Goal: Task Accomplishment & Management: Manage account settings

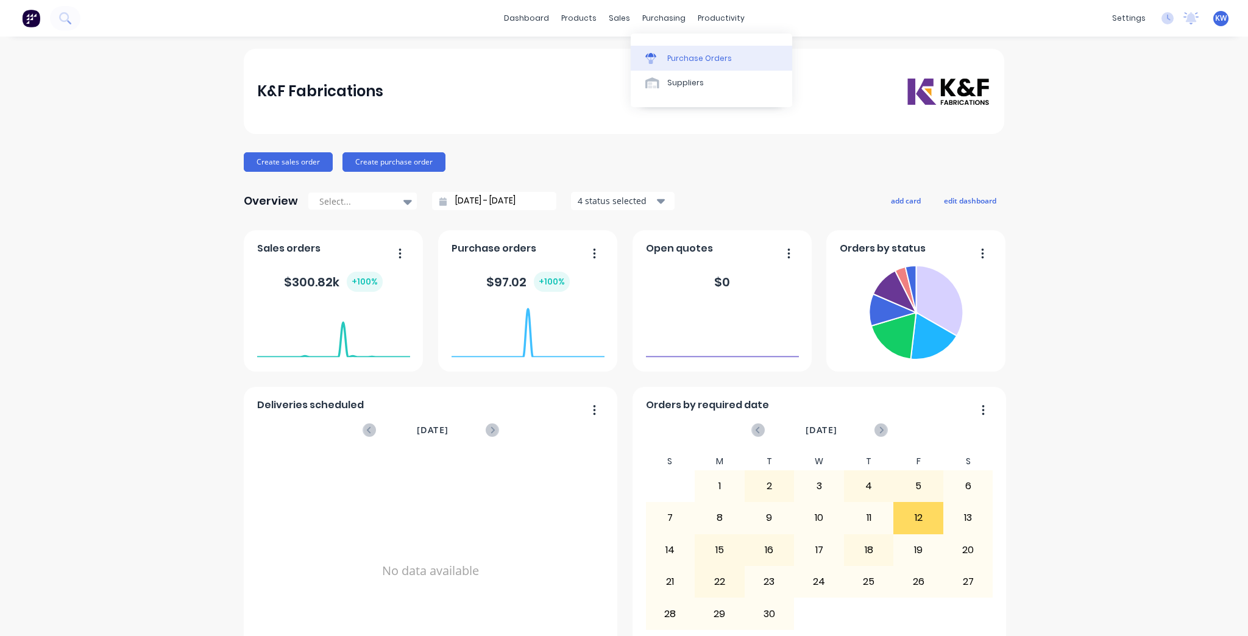
click at [676, 56] on div "Purchase Orders" at bounding box center [699, 58] width 65 height 11
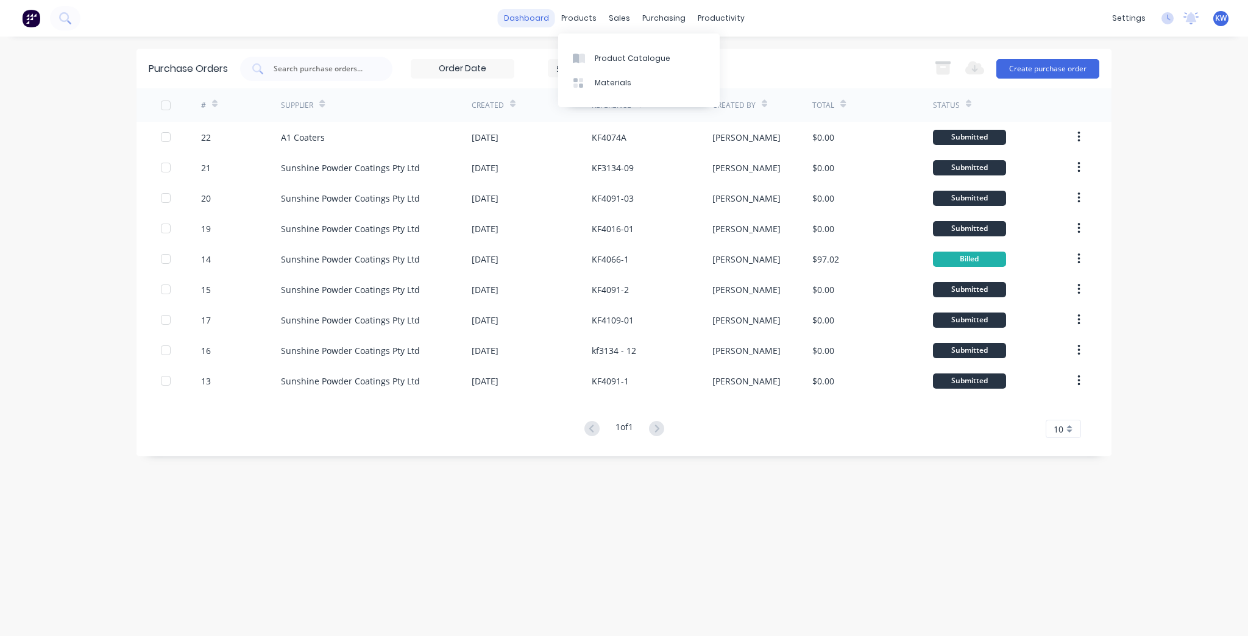
click at [512, 18] on link "dashboard" at bounding box center [526, 18] width 57 height 18
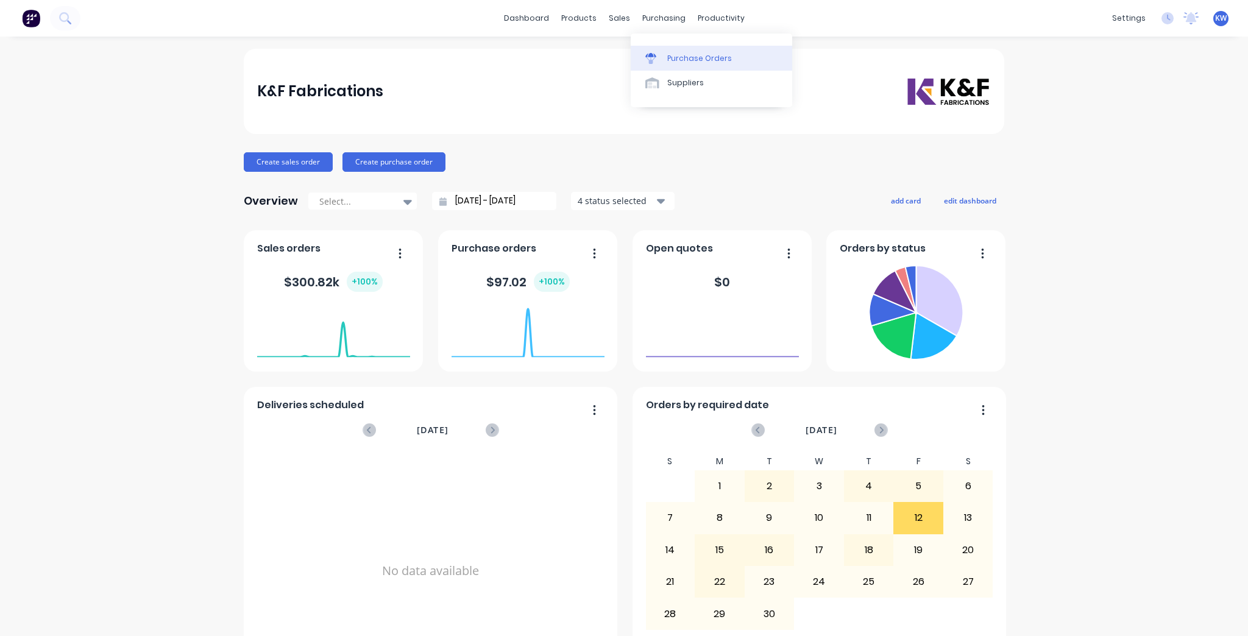
click at [656, 44] on div "Purchase Orders Suppliers" at bounding box center [711, 71] width 161 height 74
click at [656, 51] on link "Purchase Orders" at bounding box center [711, 58] width 161 height 24
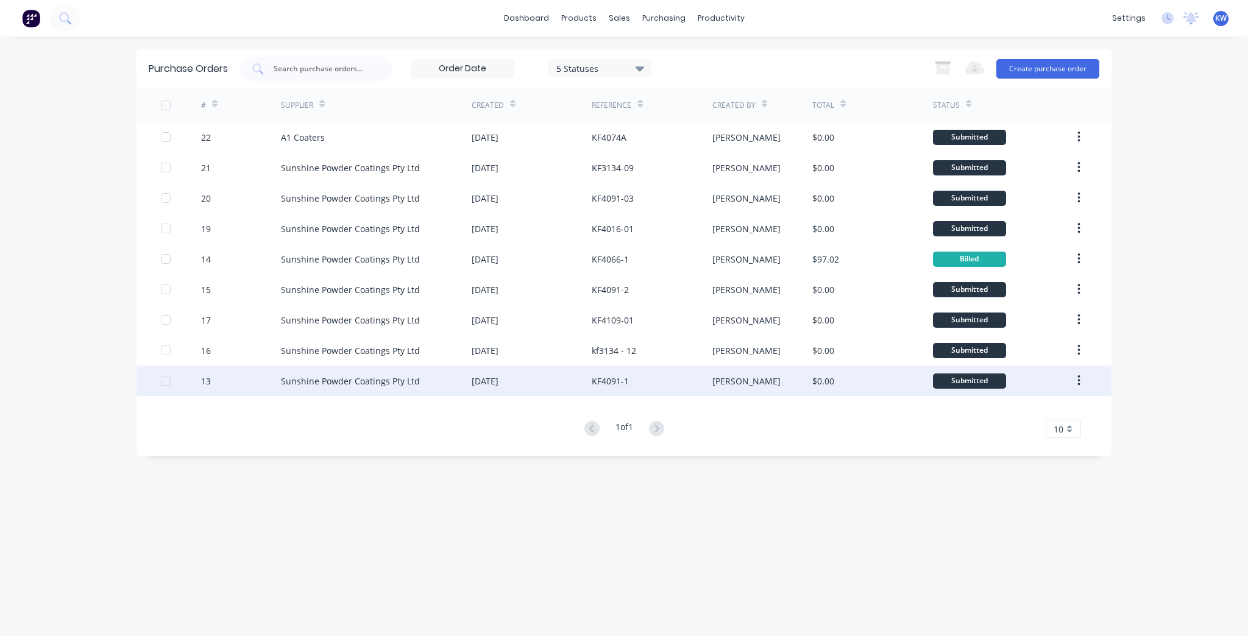
click at [693, 383] on div "KF4091-1" at bounding box center [652, 381] width 120 height 30
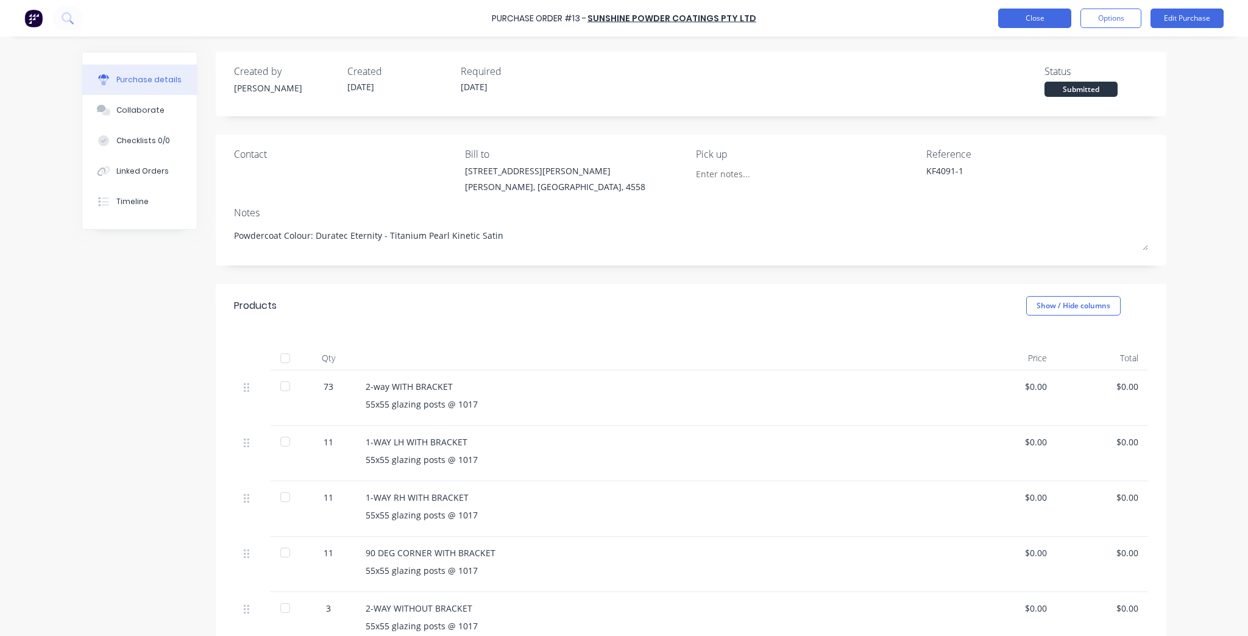
click at [1027, 29] on div "Purchase Order #13 - Sunshine Powder Coatings Pty Ltd Close Options Edit Purcha…" at bounding box center [624, 18] width 1248 height 37
click at [1027, 23] on button "Close" at bounding box center [1034, 19] width 73 height 20
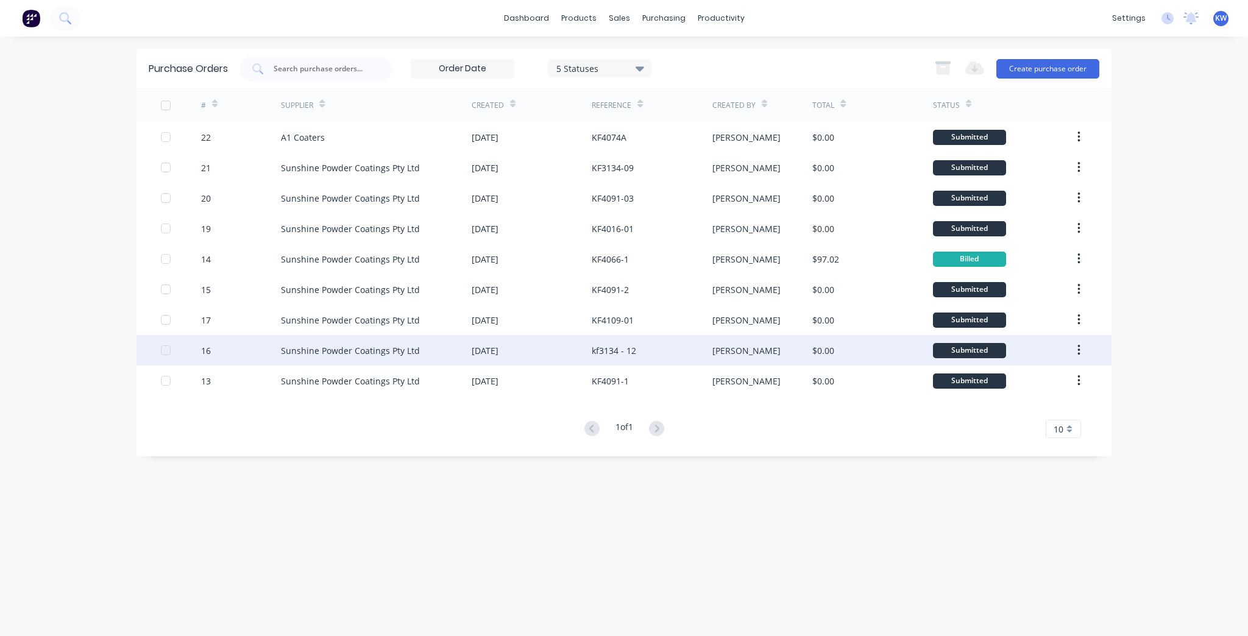
click at [455, 346] on div "Sunshine Powder Coatings Pty Ltd" at bounding box center [376, 350] width 191 height 30
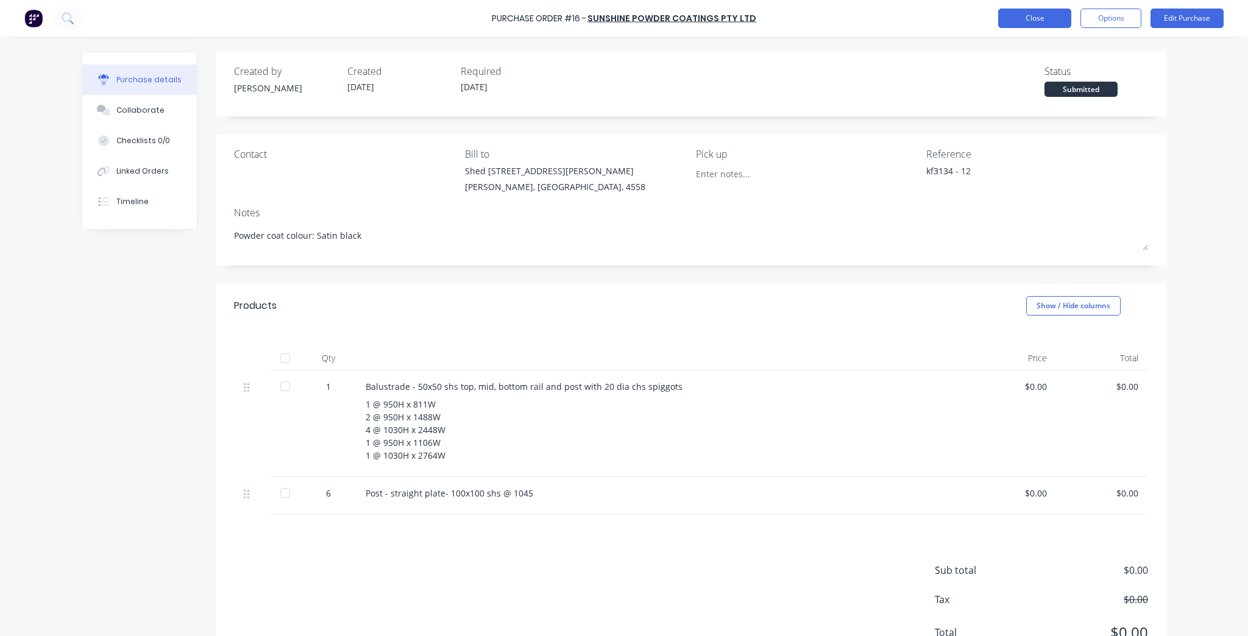
click at [1055, 24] on button "Close" at bounding box center [1034, 19] width 73 height 20
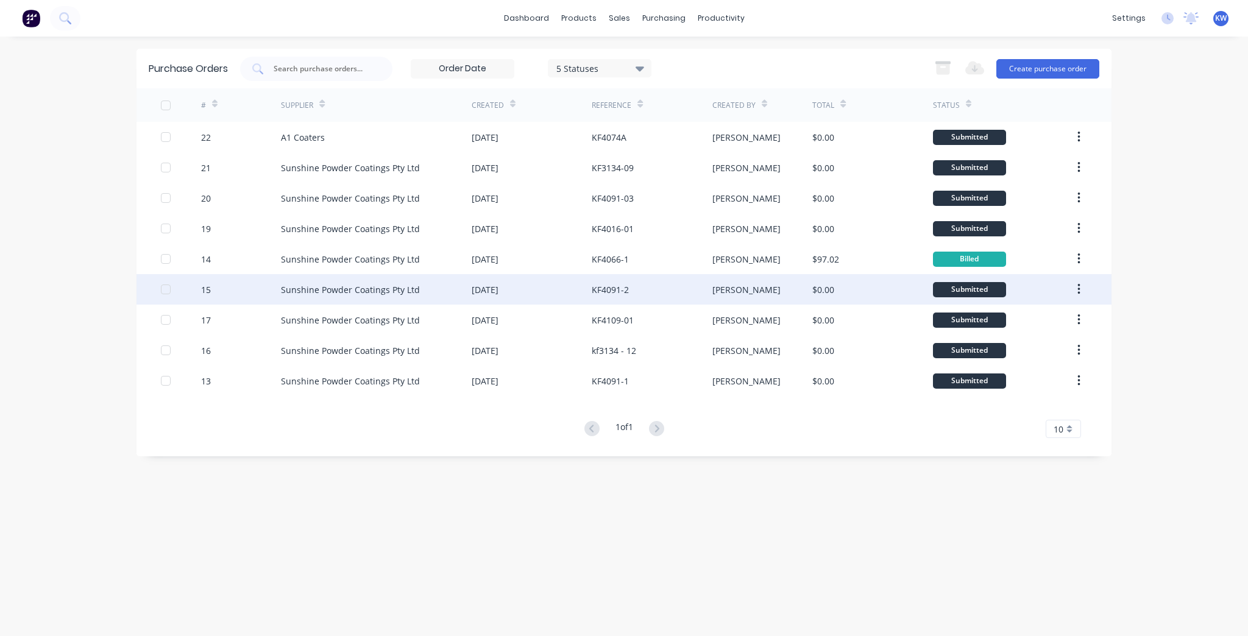
click at [498, 285] on div "11 Sep 2025" at bounding box center [485, 289] width 27 height 13
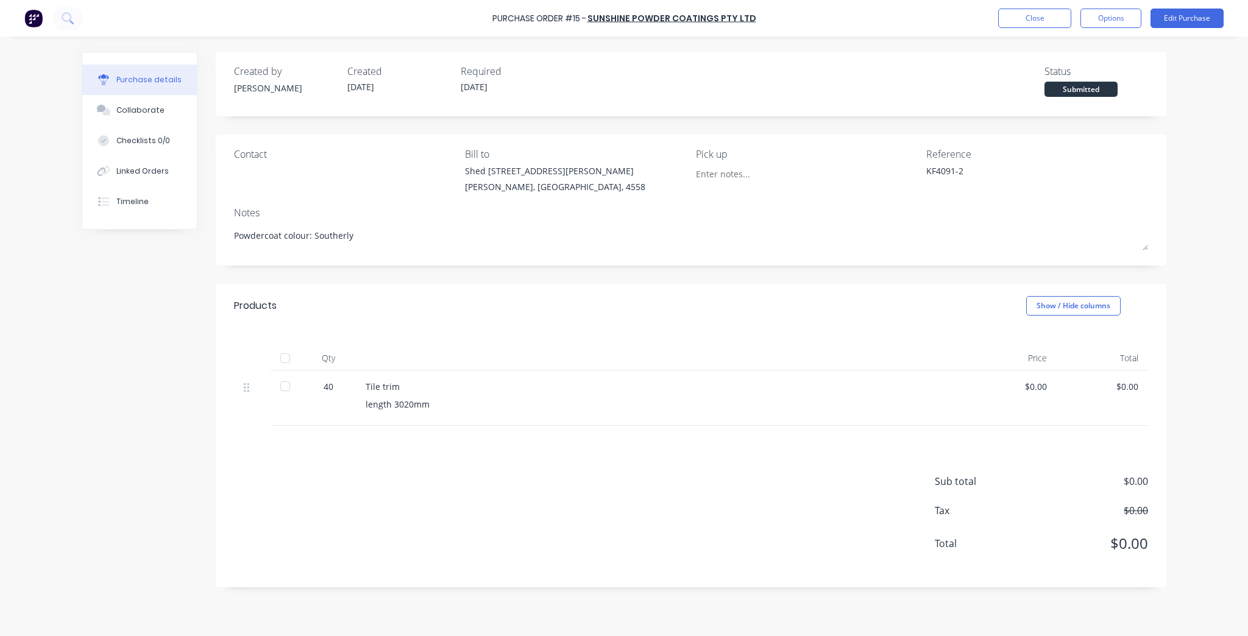
click at [285, 390] on div at bounding box center [285, 386] width 24 height 24
click at [1038, 390] on div "$0.00" at bounding box center [1011, 386] width 72 height 13
click at [1031, 380] on div "$0.00" at bounding box center [1011, 386] width 72 height 13
click at [1031, 383] on div "$0.00" at bounding box center [1011, 386] width 72 height 13
click at [1031, 388] on div "$0.00" at bounding box center [1011, 386] width 72 height 13
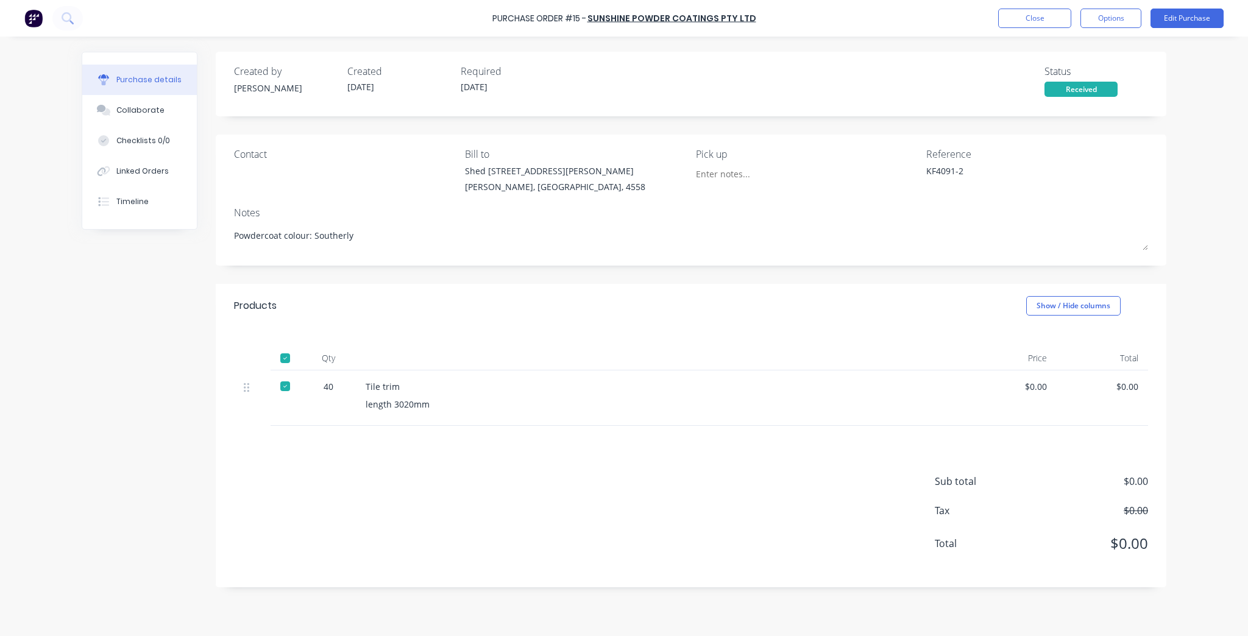
click at [1031, 388] on div "$0.00" at bounding box center [1011, 386] width 72 height 13
click at [278, 386] on div at bounding box center [285, 386] width 24 height 24
click at [1049, 380] on div "$0.00" at bounding box center [1010, 398] width 91 height 55
click at [1029, 383] on div "$0.00" at bounding box center [1011, 386] width 72 height 13
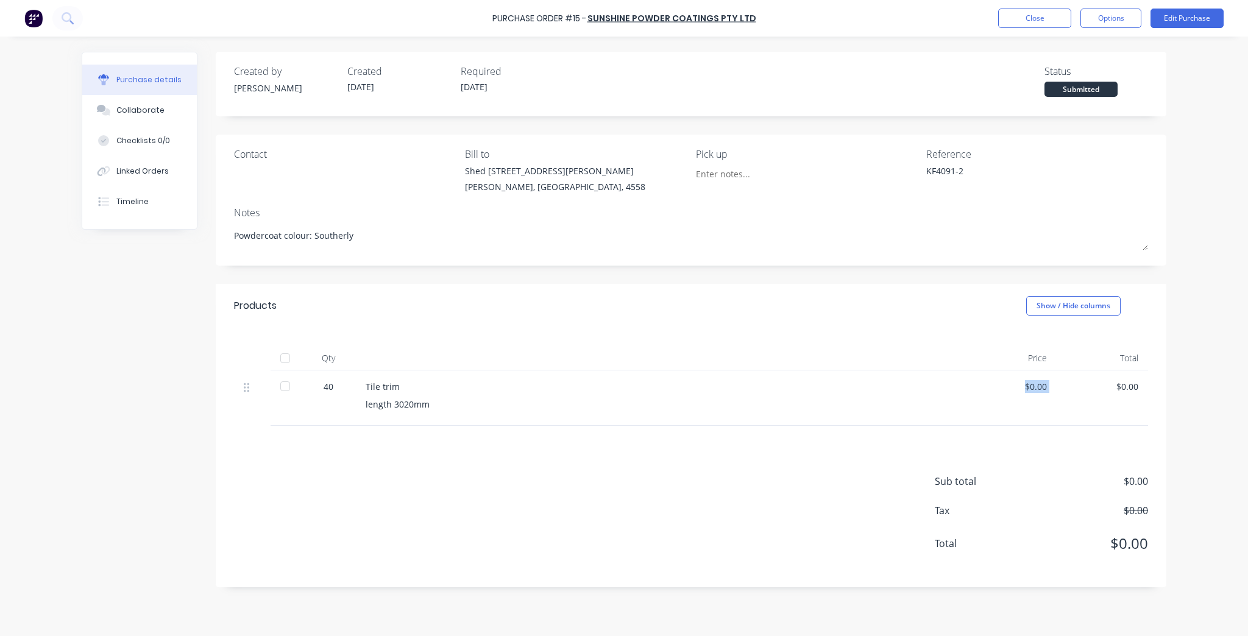
click at [1029, 383] on div "$0.00" at bounding box center [1011, 386] width 72 height 13
click at [1205, 17] on button "Edit Purchase" at bounding box center [1187, 19] width 73 height 20
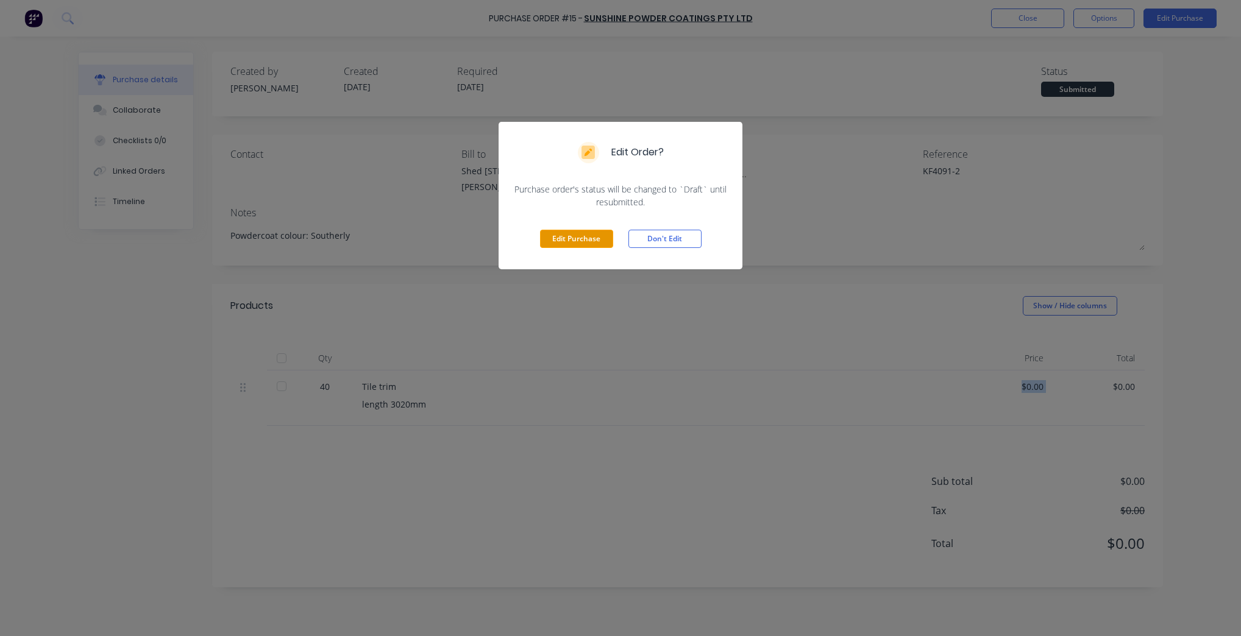
click at [584, 237] on button "Edit Purchase" at bounding box center [576, 239] width 73 height 18
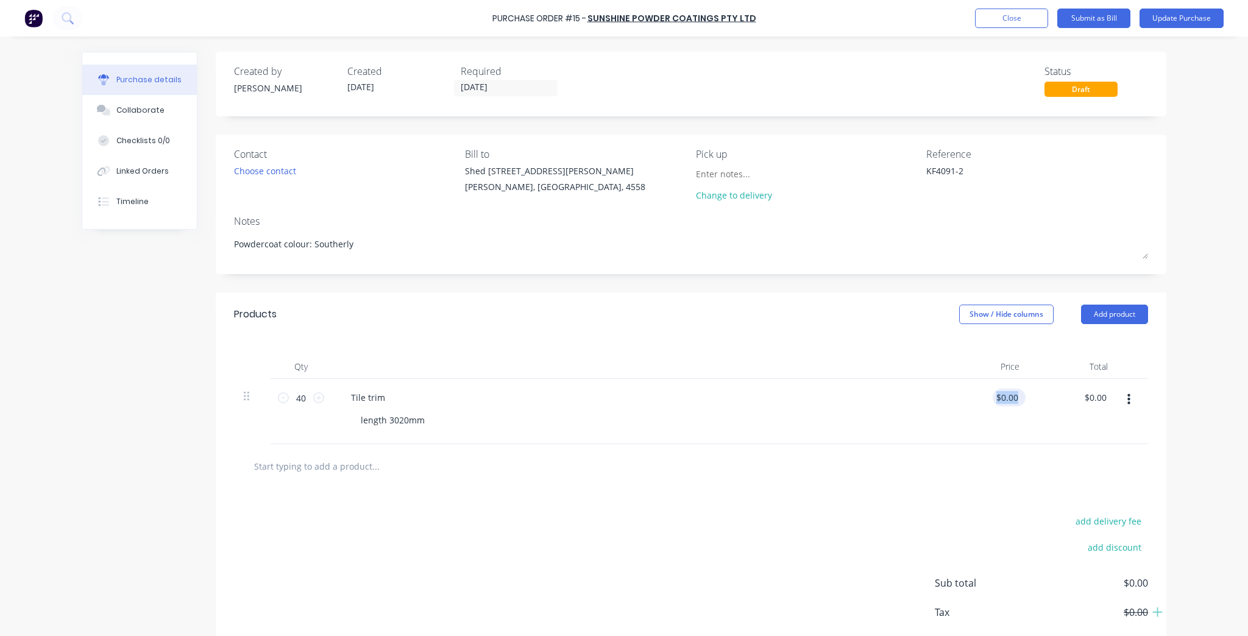
type textarea "x"
type input "0.00"
click at [998, 393] on input "0.00" at bounding box center [1009, 398] width 23 height 18
type textarea "x"
type input "$0.00"
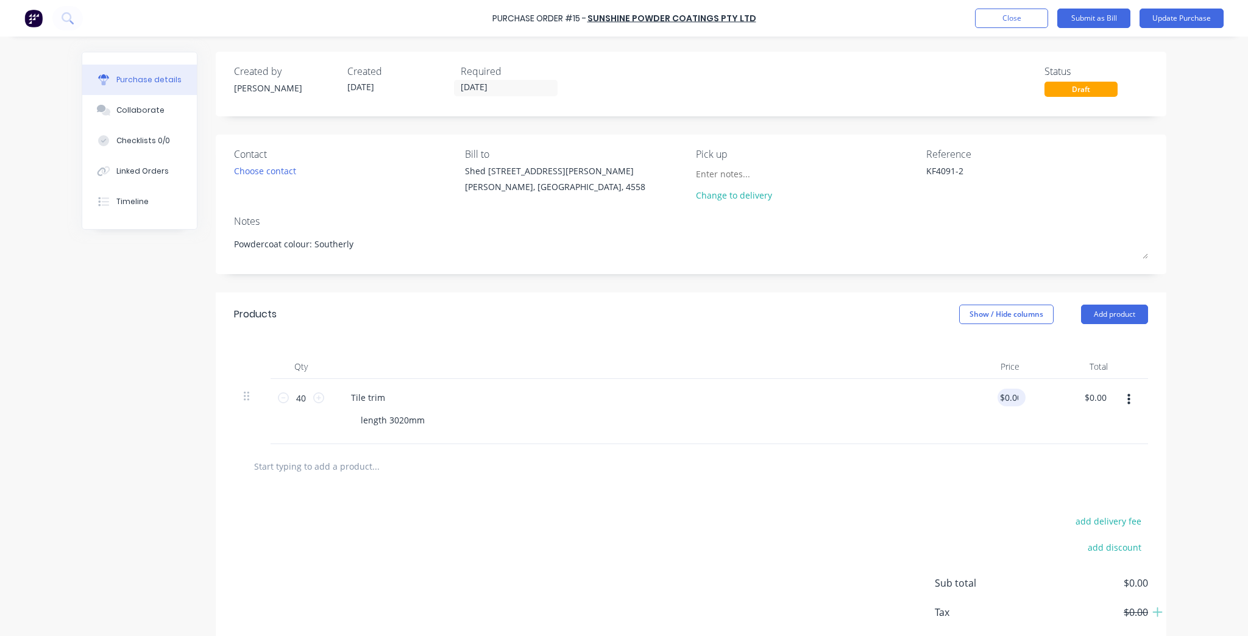
click at [1016, 395] on div "$0.00 0.00" at bounding box center [1012, 398] width 28 height 18
type textarea "x"
type input "0.00"
click at [1014, 397] on input "0.00" at bounding box center [1007, 398] width 28 height 18
type textarea "x"
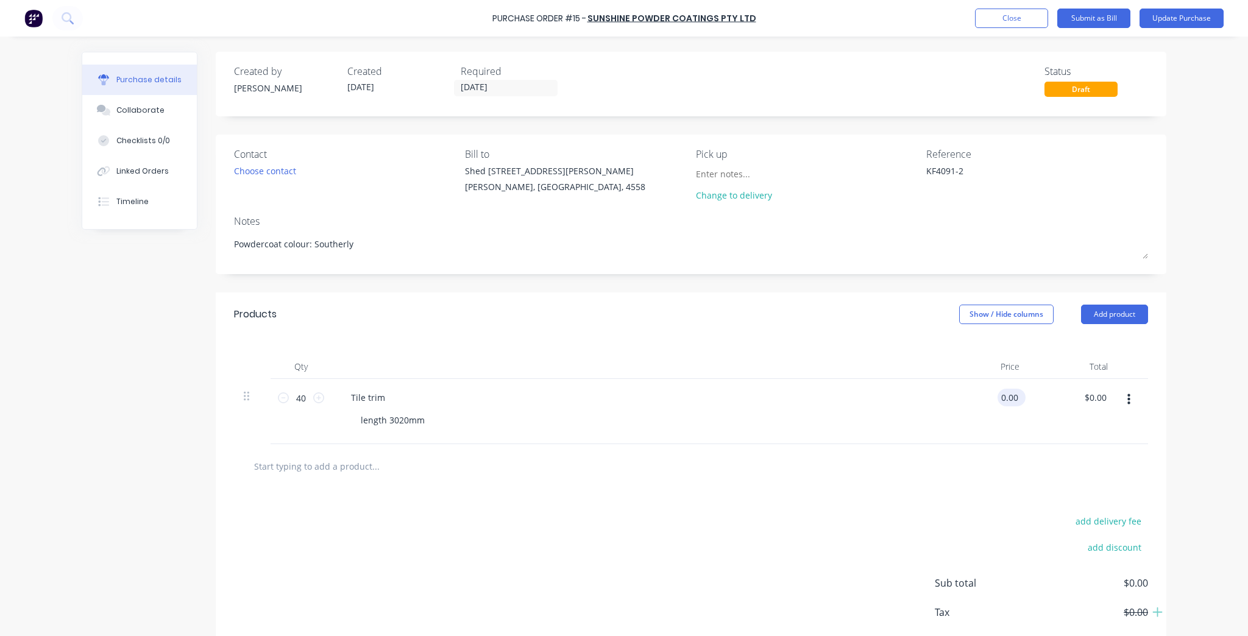
click at [1014, 397] on input "0.00" at bounding box center [1009, 398] width 23 height 18
type input "577.08"
type textarea "x"
type input "$577.08"
type input "$23,083.20"
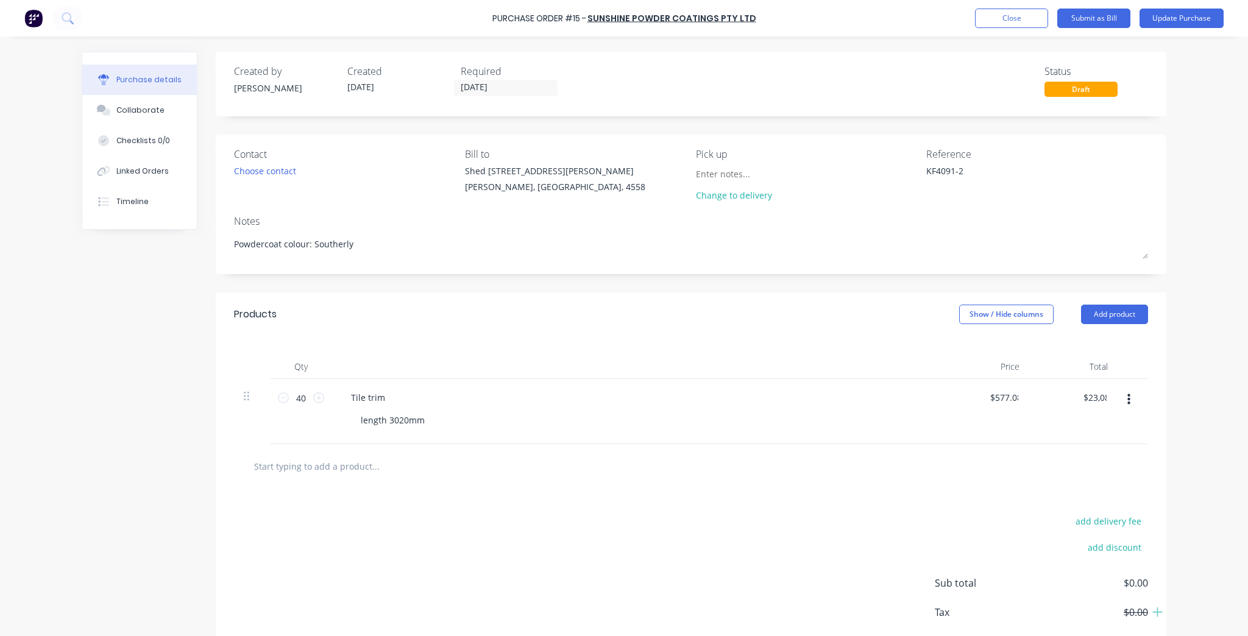
click at [1078, 472] on div at bounding box center [691, 466] width 895 height 24
type textarea "x"
type input "577.08"
click at [1009, 395] on input "577.08" at bounding box center [1004, 398] width 33 height 18
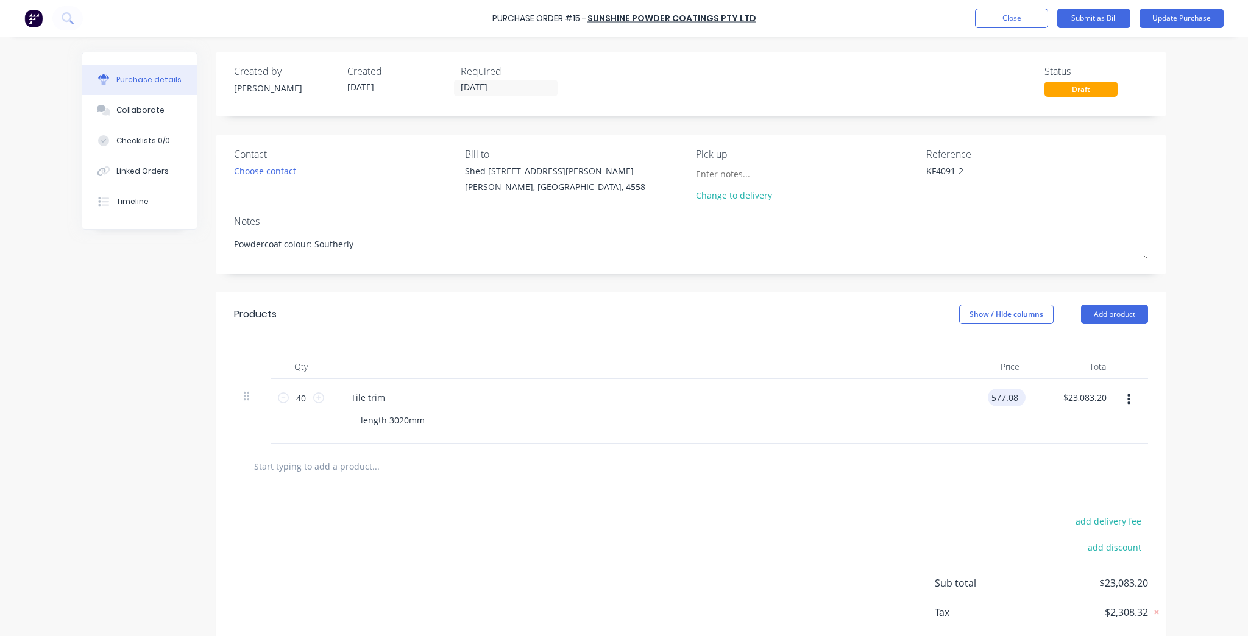
type textarea "x"
click at [1009, 395] on input "577.08" at bounding box center [1004, 398] width 33 height 18
type textarea "x"
type input "$577.08"
type input "23083.20"
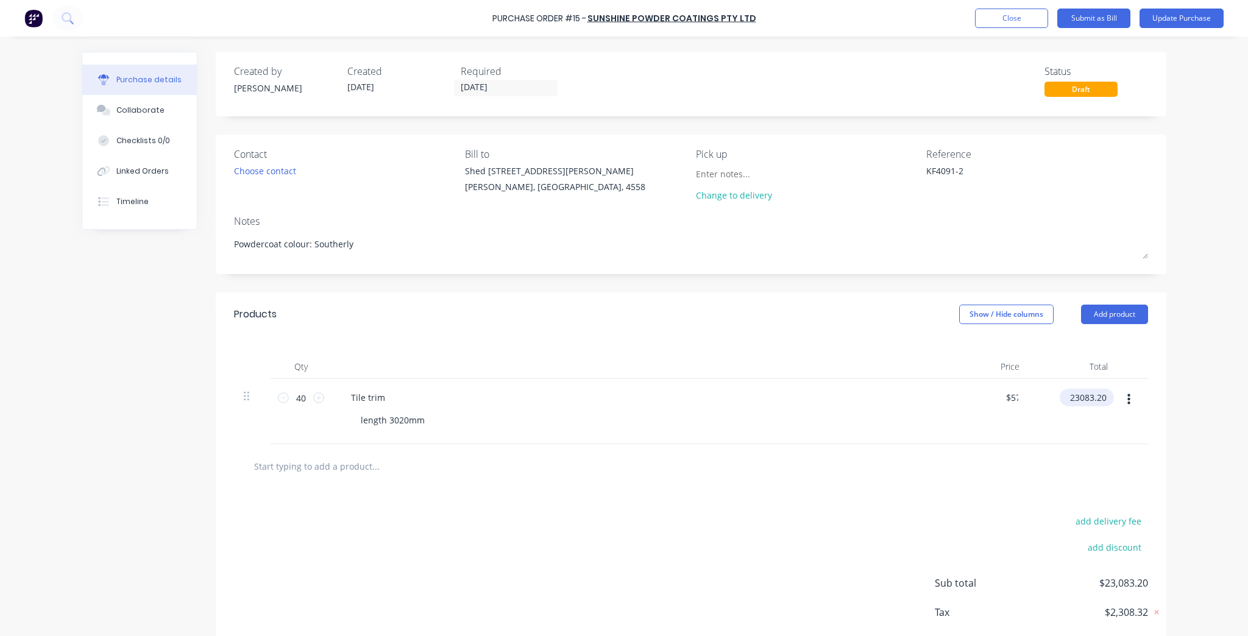
click at [1080, 399] on input "23083.20" at bounding box center [1084, 398] width 49 height 18
click at [1080, 399] on input "23083.20" at bounding box center [1087, 398] width 43 height 18
type textarea "x"
type input "577.08"
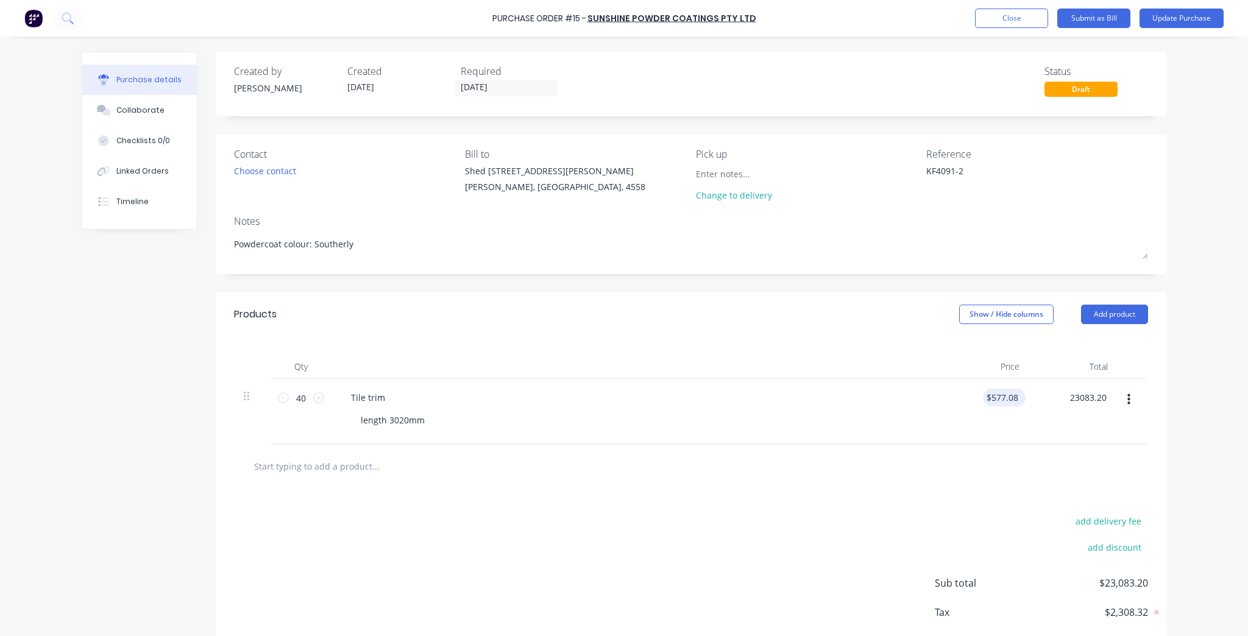
type input "$23,083.20"
click at [999, 394] on input "577.08" at bounding box center [1002, 398] width 38 height 18
click at [999, 394] on input "577.08" at bounding box center [1004, 398] width 33 height 18
type textarea "x"
click at [999, 394] on input "577.08" at bounding box center [1004, 398] width 33 height 18
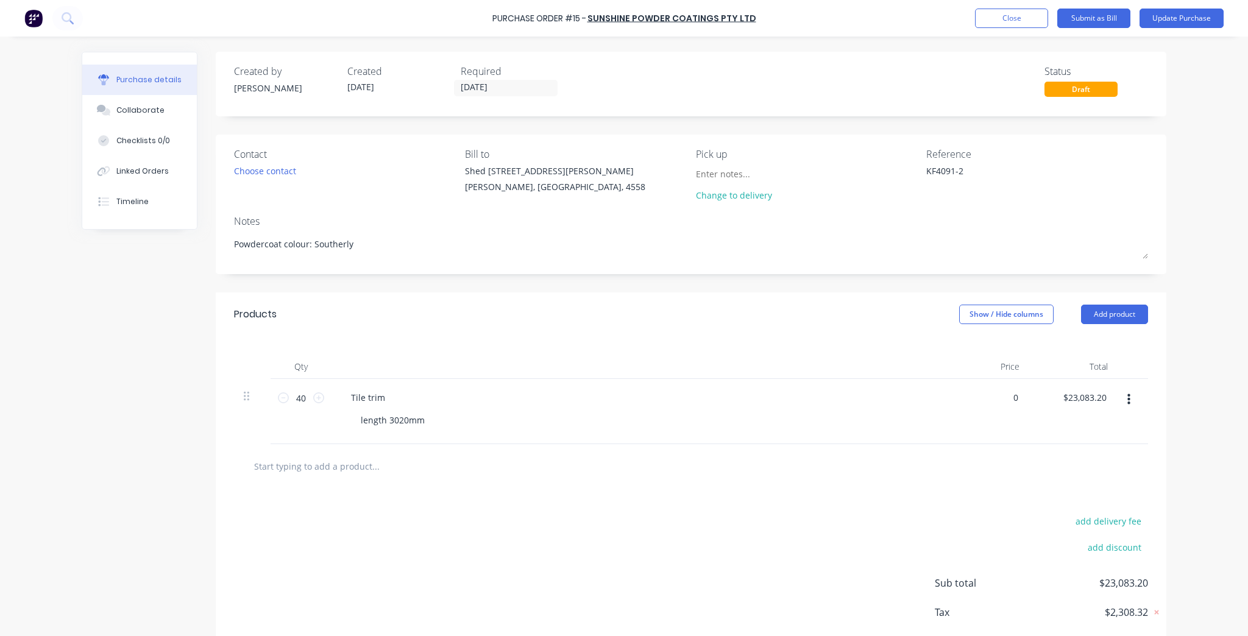
type input "0"
type textarea "x"
type input "$0.00"
click at [1027, 491] on div "add delivery fee add discount Sub total $23,083.20 Tax $2,308.32 Total $25,391.…" at bounding box center [691, 589] width 951 height 200
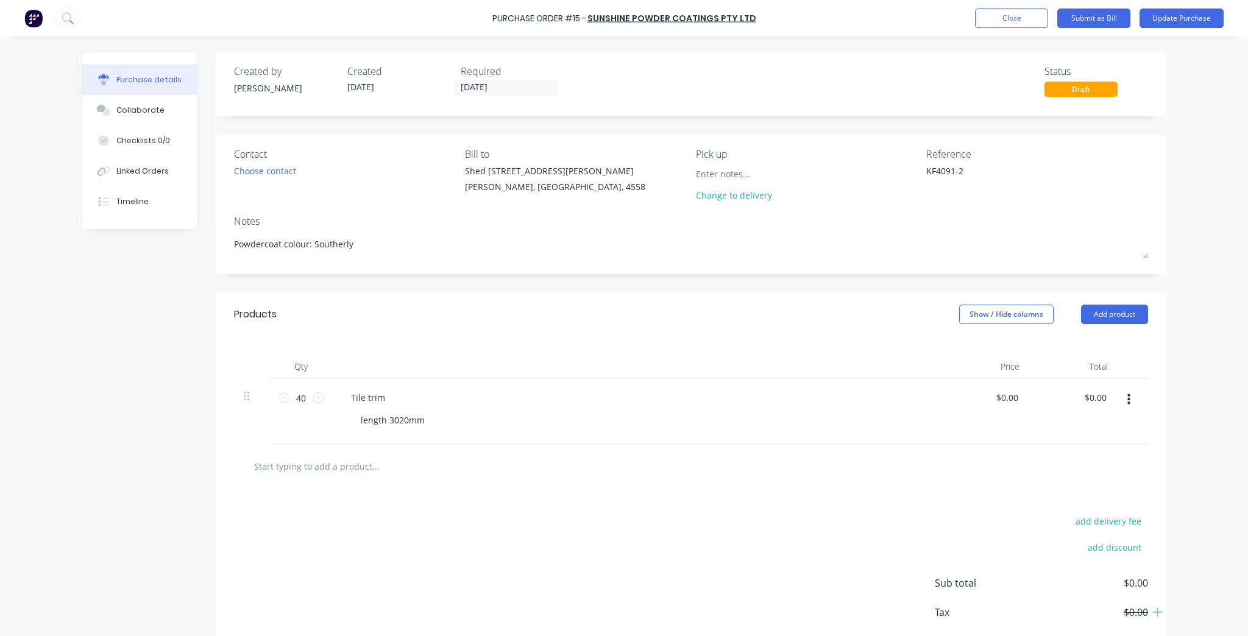
drag, startPoint x: 1089, startPoint y: 410, endPoint x: 1092, endPoint y: 403, distance: 7.9
click at [1089, 410] on div "$0.00 $0.00" at bounding box center [1073, 411] width 88 height 65
type textarea "x"
type input "0.00"
click at [1094, 399] on input "0.00" at bounding box center [1095, 398] width 28 height 18
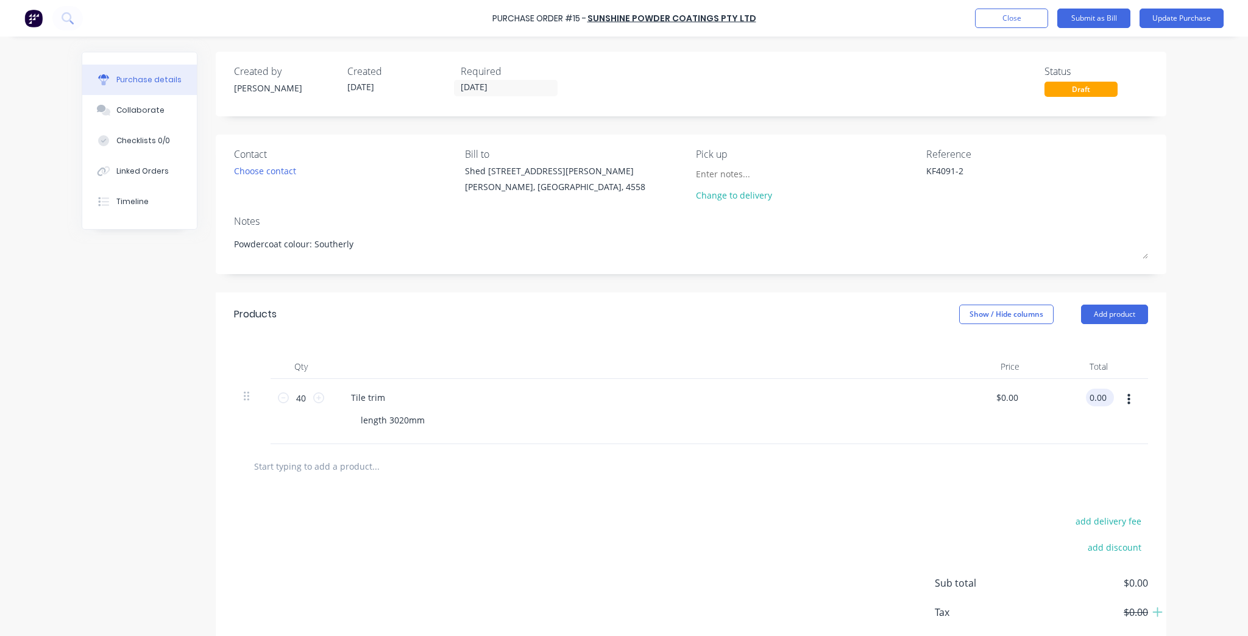
click at [1094, 399] on input "0.00" at bounding box center [1097, 398] width 23 height 18
type textarea "x"
click at [1094, 399] on input "0.00" at bounding box center [1097, 398] width 23 height 18
type input "577.08"
type textarea "x"
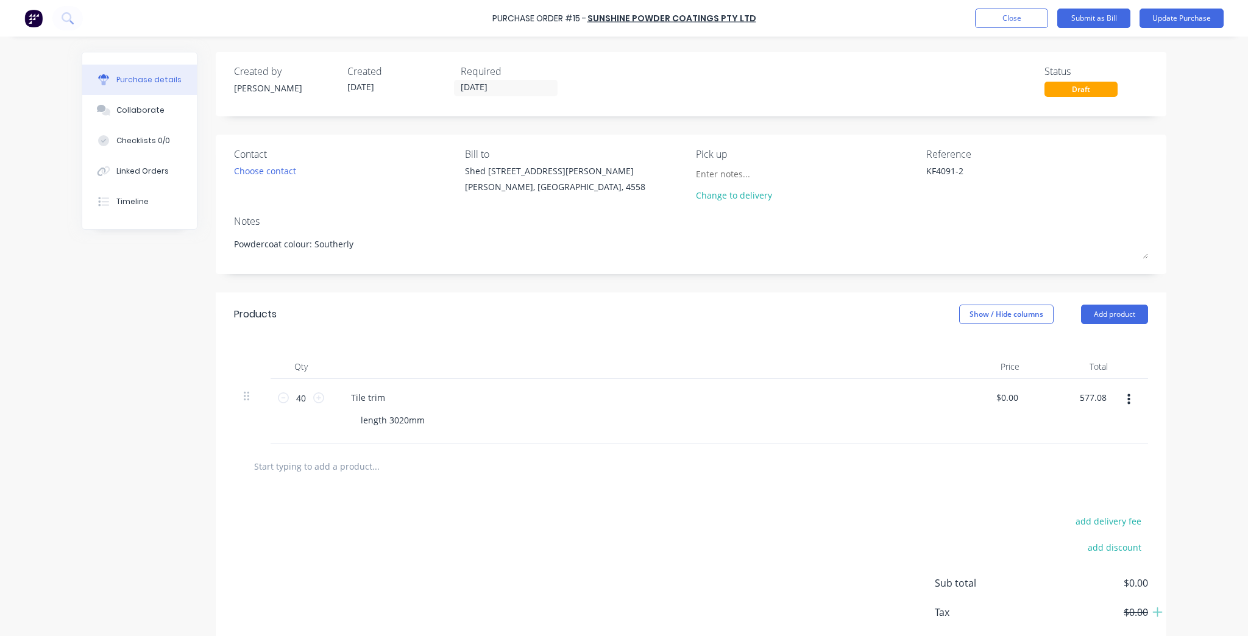
type input "$14.427"
type input "$577.08"
click at [1021, 517] on div "add delivery fee" at bounding box center [1041, 521] width 213 height 16
click at [1173, 15] on button "Update Purchase" at bounding box center [1182, 19] width 84 height 20
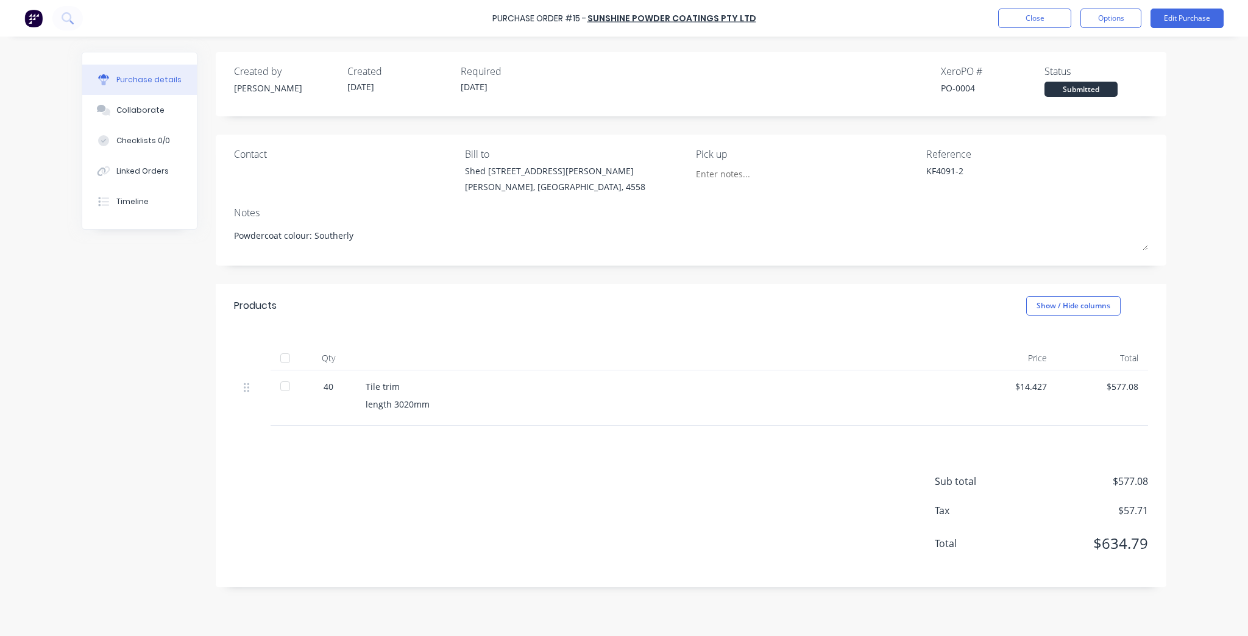
click at [291, 388] on div at bounding box center [285, 386] width 24 height 24
click at [1126, 27] on button "Options" at bounding box center [1110, 19] width 61 height 20
click at [1057, 14] on button "Close" at bounding box center [1034, 19] width 73 height 20
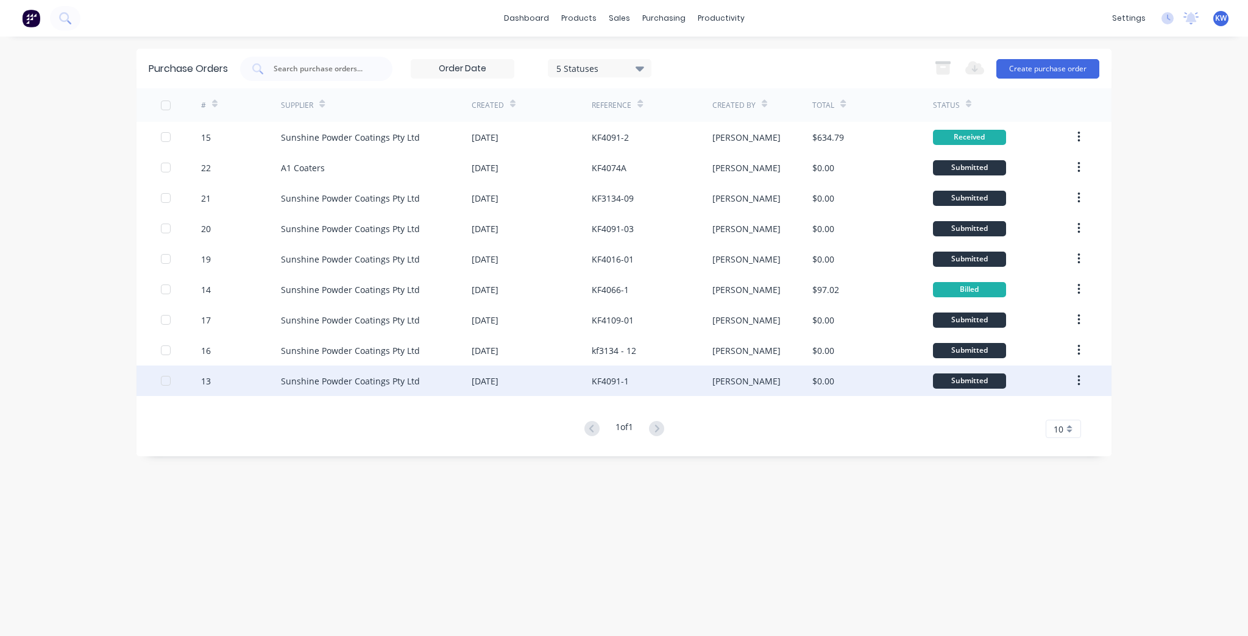
click at [778, 381] on div "Kim" at bounding box center [762, 381] width 101 height 30
type textarea "x"
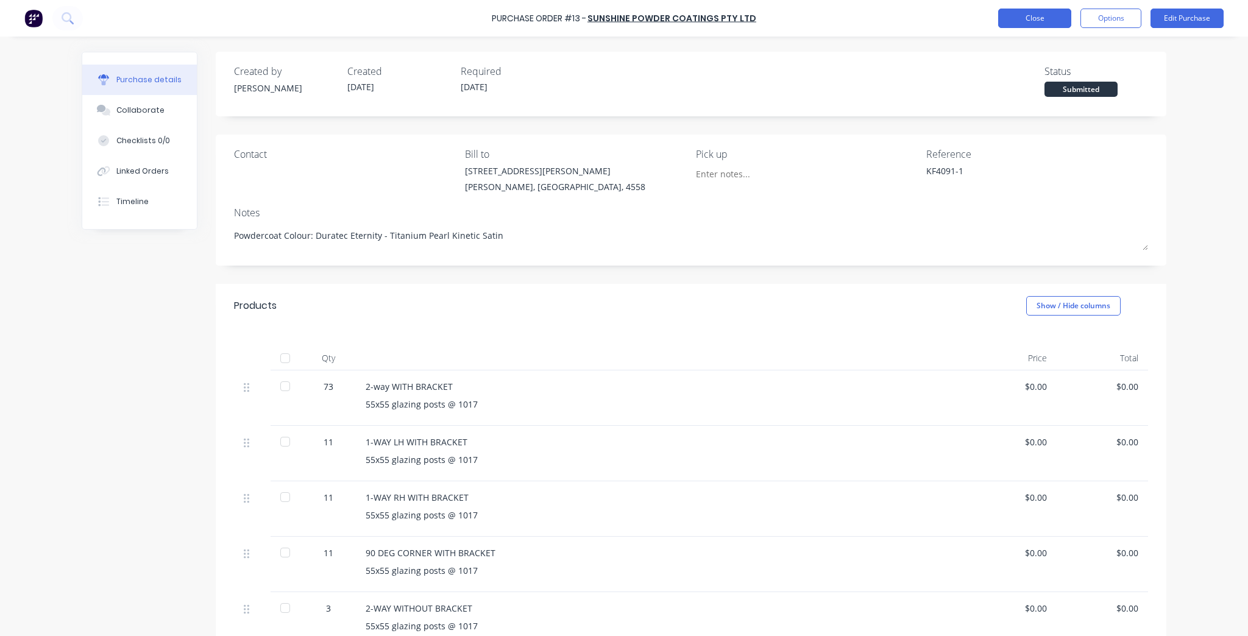
click at [1019, 24] on button "Close" at bounding box center [1034, 19] width 73 height 20
